Goal: Information Seeking & Learning: Find specific fact

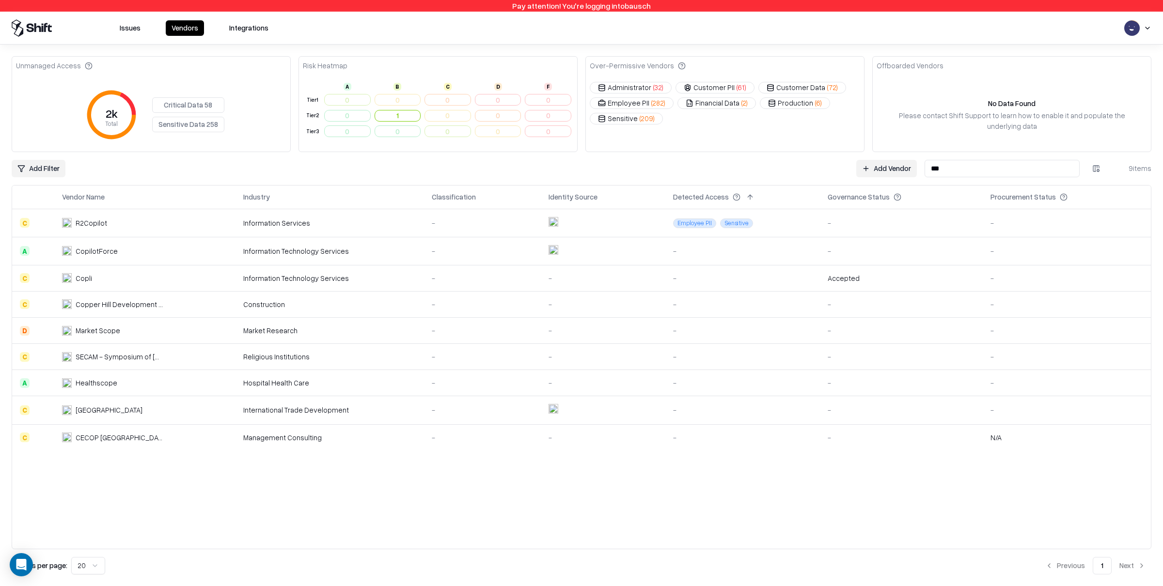
click at [172, 30] on button "Vendors" at bounding box center [185, 28] width 38 height 16
click at [183, 30] on html "Pay attention! You're logging into bausch Issues Vendors Integrations Unmanaged…" at bounding box center [581, 293] width 1163 height 586
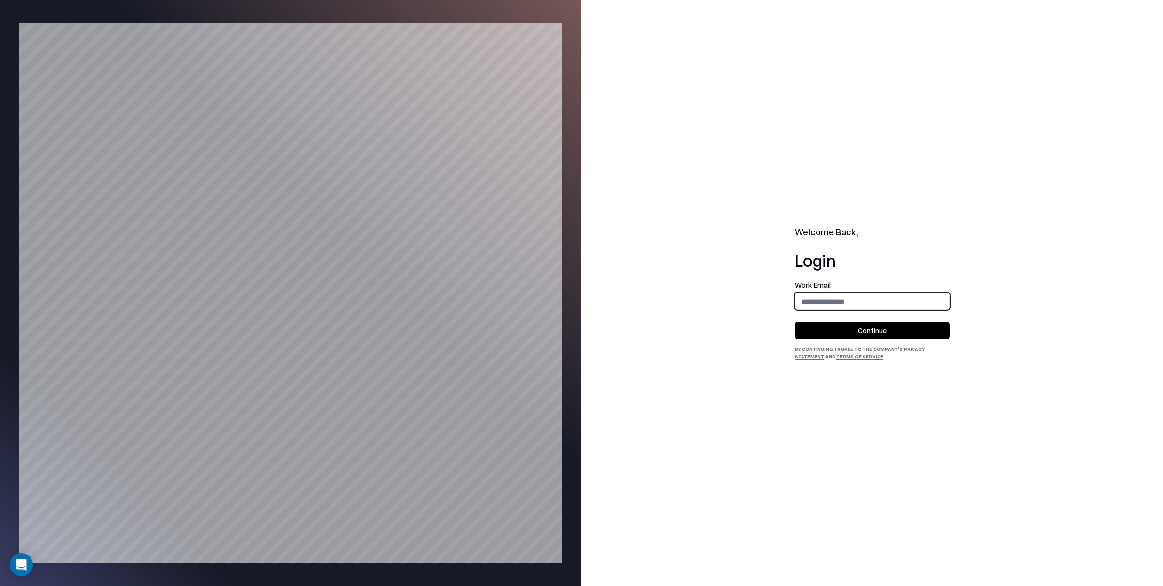
click at [802, 298] on input "email" at bounding box center [872, 302] width 154 height 18
type input "**********"
click at [888, 332] on button "Continue" at bounding box center [872, 330] width 155 height 17
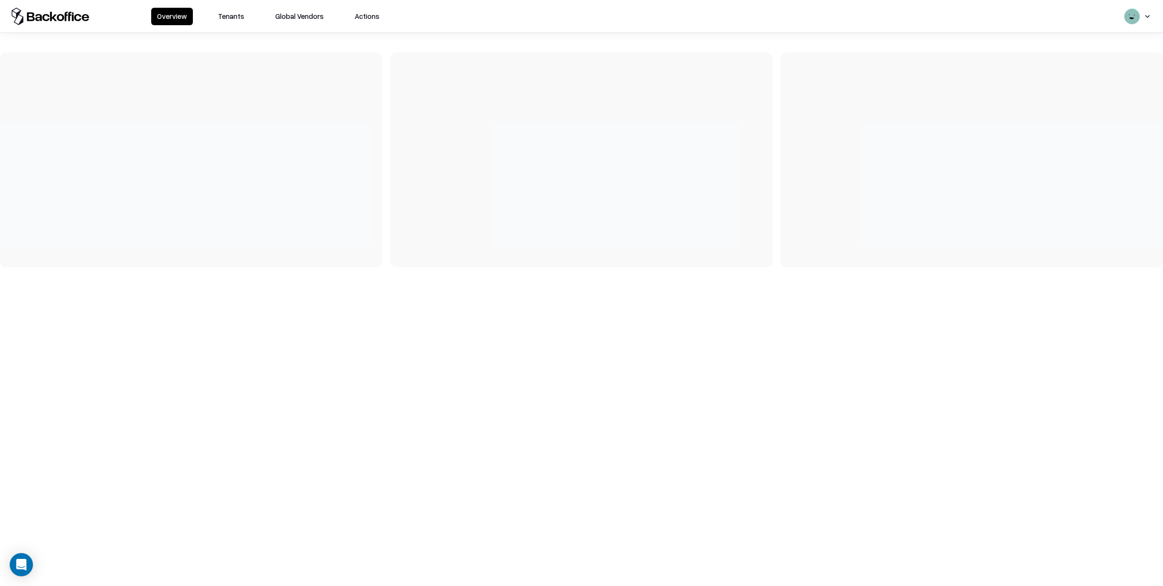
click at [236, 6] on div "Overview Tenants Global Vendors Actions" at bounding box center [581, 16] width 1163 height 32
click at [227, 16] on button "Tenants" at bounding box center [231, 16] width 38 height 17
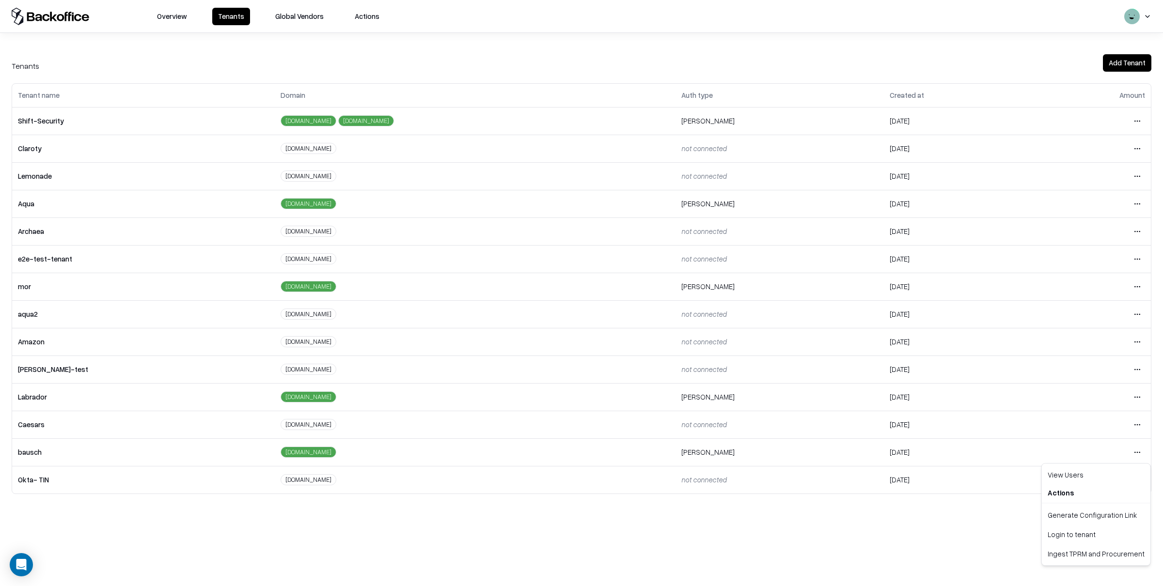
click at [1138, 451] on html "Overview Tenants Global Vendors Actions Tenants Add Tenant Tenant name Domain A…" at bounding box center [581, 293] width 1163 height 586
click at [1070, 539] on div "Login to tenant" at bounding box center [1096, 534] width 105 height 19
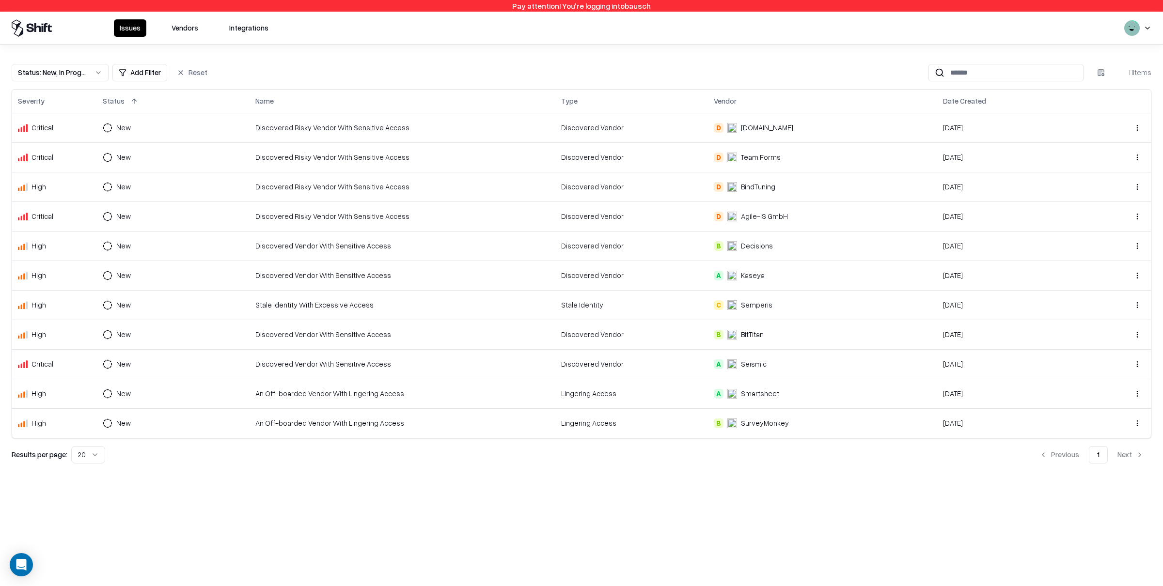
click at [186, 30] on button "Vendors" at bounding box center [185, 27] width 38 height 17
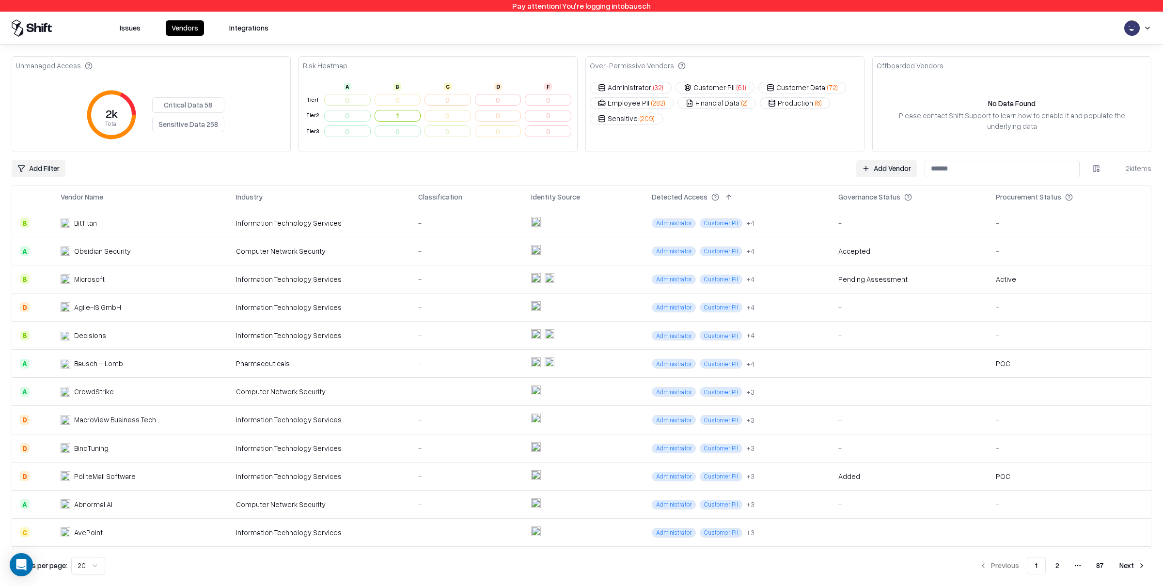
click at [969, 181] on div "Unmanaged Access 2k Total Critical Data 58 Sensitive Data 258 Risk Heatmap A B …" at bounding box center [582, 315] width 1140 height 519
click at [965, 173] on input at bounding box center [1002, 168] width 155 height 17
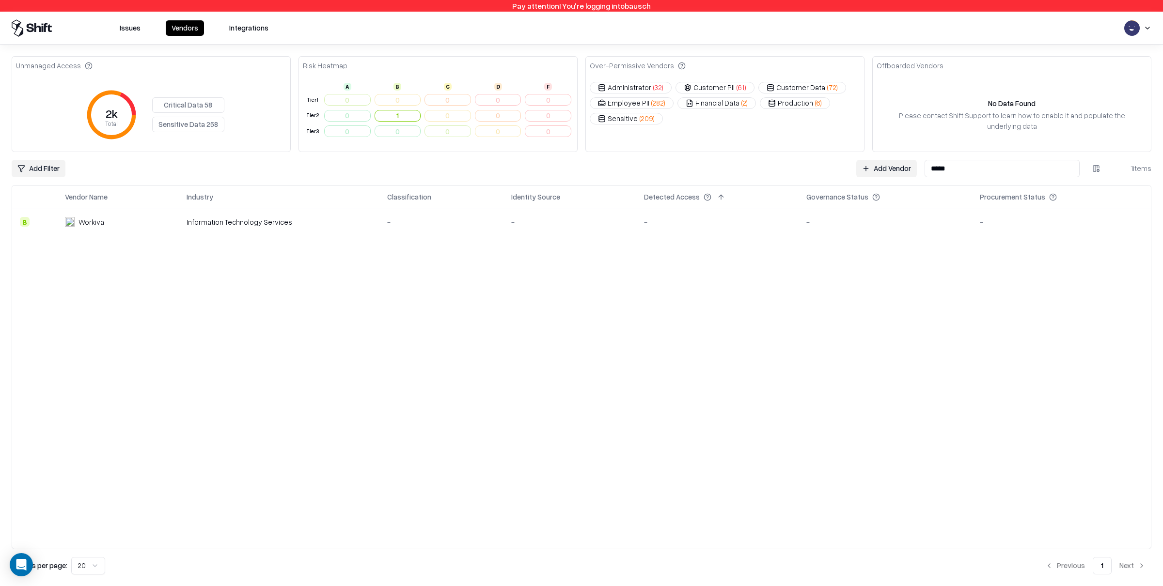
type input "*****"
click at [115, 219] on div "Workiva" at bounding box center [115, 222] width 101 height 10
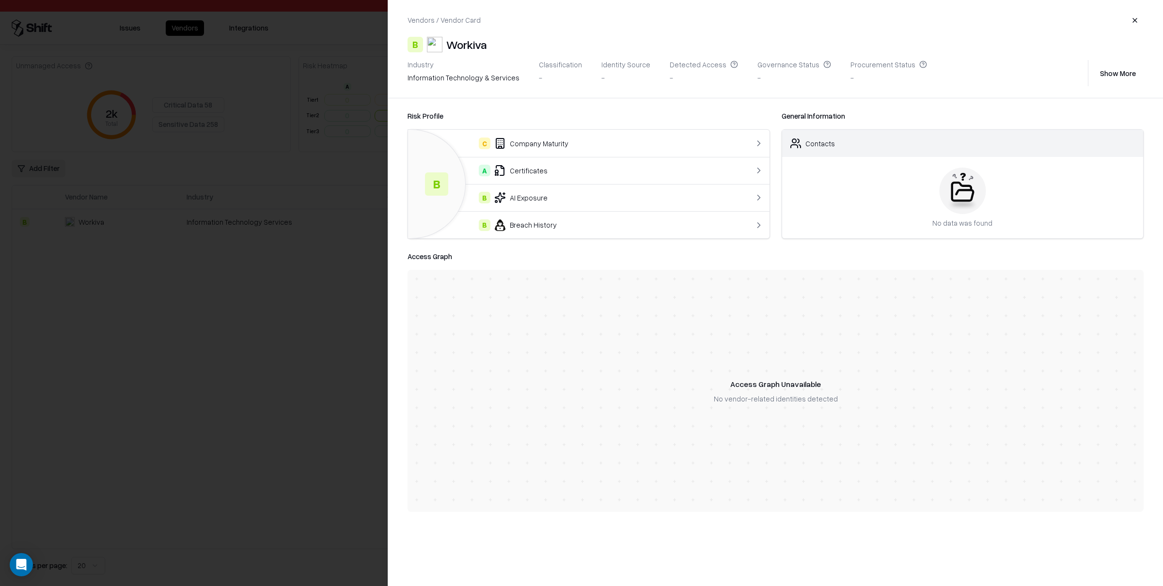
click at [465, 45] on div "Workiva" at bounding box center [466, 45] width 41 height 16
copy div "Workiva"
